Goal: Find specific page/section: Find specific page/section

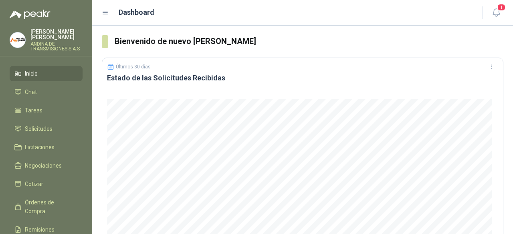
click at [39, 80] on link "Inicio" at bounding box center [46, 73] width 73 height 15
click at [26, 93] on span "Chat" at bounding box center [31, 92] width 12 height 9
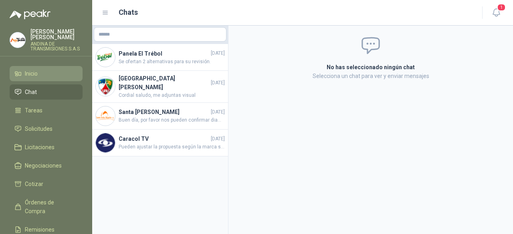
click at [24, 75] on li "Inicio" at bounding box center [45, 73] width 63 height 9
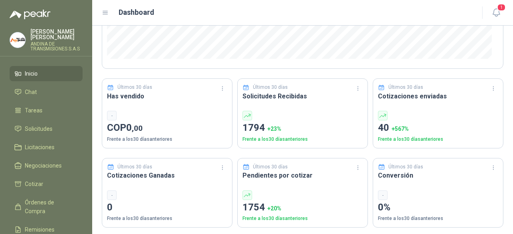
scroll to position [200, 0]
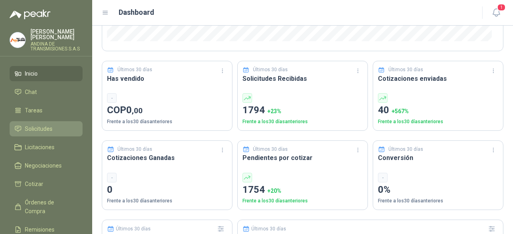
click at [42, 131] on span "Solicitudes" at bounding box center [39, 129] width 28 height 9
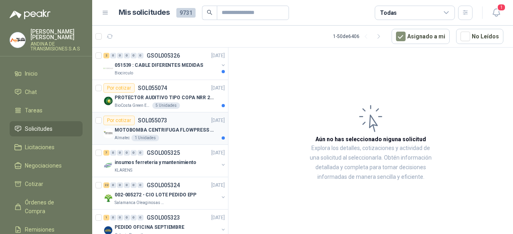
click at [174, 127] on p "MOTOBOMBA CENTRIFUGA FLOWPRESS 1.5HP-220" at bounding box center [165, 131] width 100 height 8
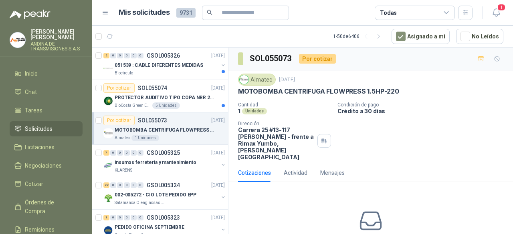
click at [332, 117] on div "Cantidad 1 Unidades Condición de pago Crédito a 30 días Dirección Carrera 25 #1…" at bounding box center [370, 131] width 265 height 58
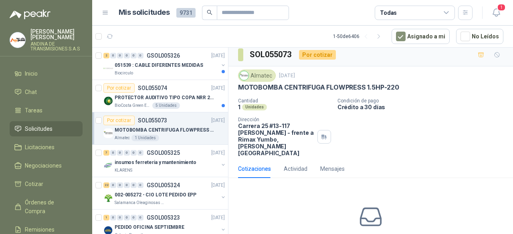
scroll to position [2, 0]
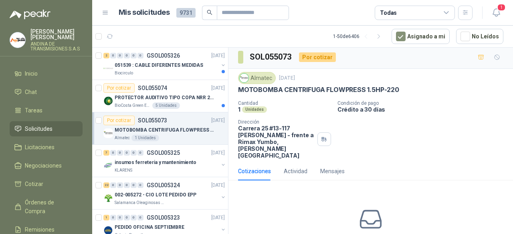
click at [474, 106] on p "Crédito a 30 días" at bounding box center [423, 109] width 172 height 7
click at [171, 88] on div "Por cotizar SOL055074 [DATE]" at bounding box center [163, 88] width 121 height 10
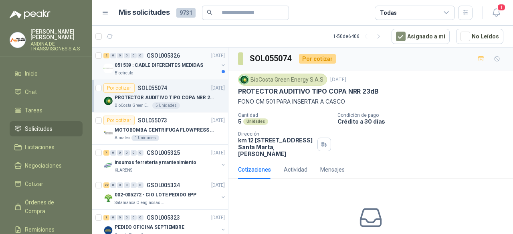
click at [165, 72] on div "Biocirculo" at bounding box center [167, 73] width 104 height 6
